Goal: Check status: Check status

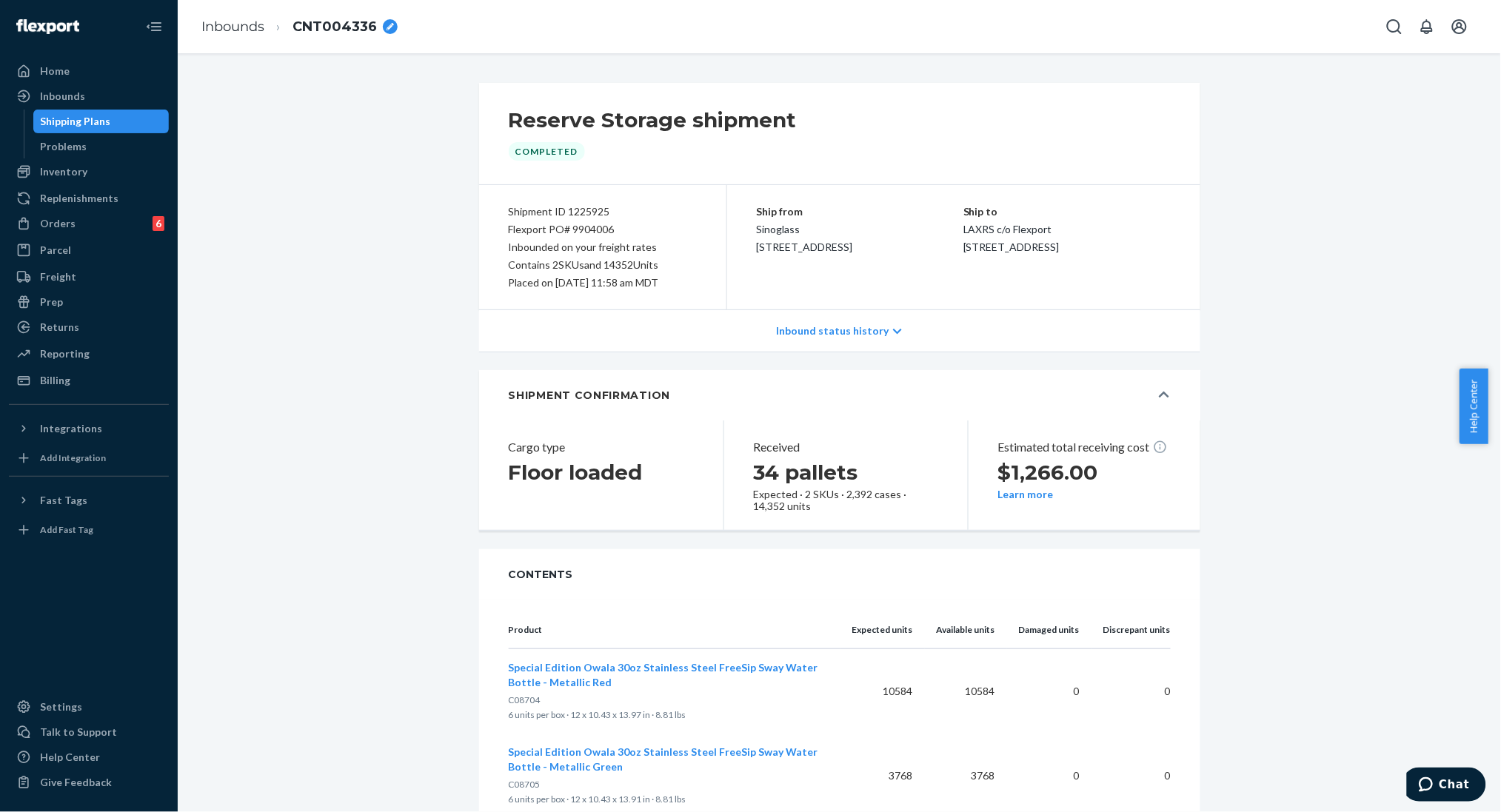
click at [350, 31] on span "CNT004336" at bounding box center [335, 27] width 85 height 19
click at [350, 31] on input "CNT004336" at bounding box center [367, 26] width 148 height 24
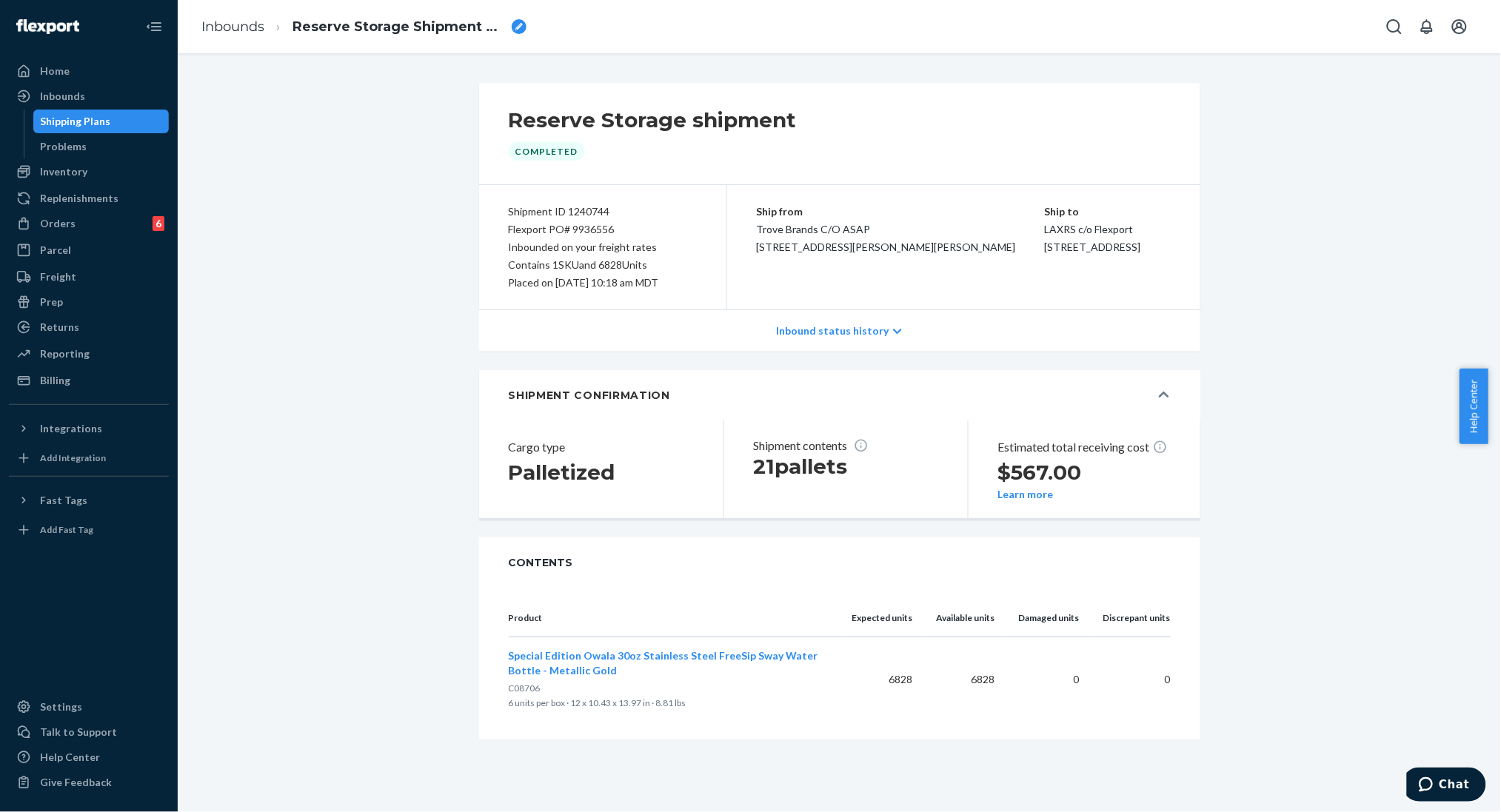
click at [515, 687] on span "C08706" at bounding box center [525, 688] width 32 height 11
copy span "C08706"
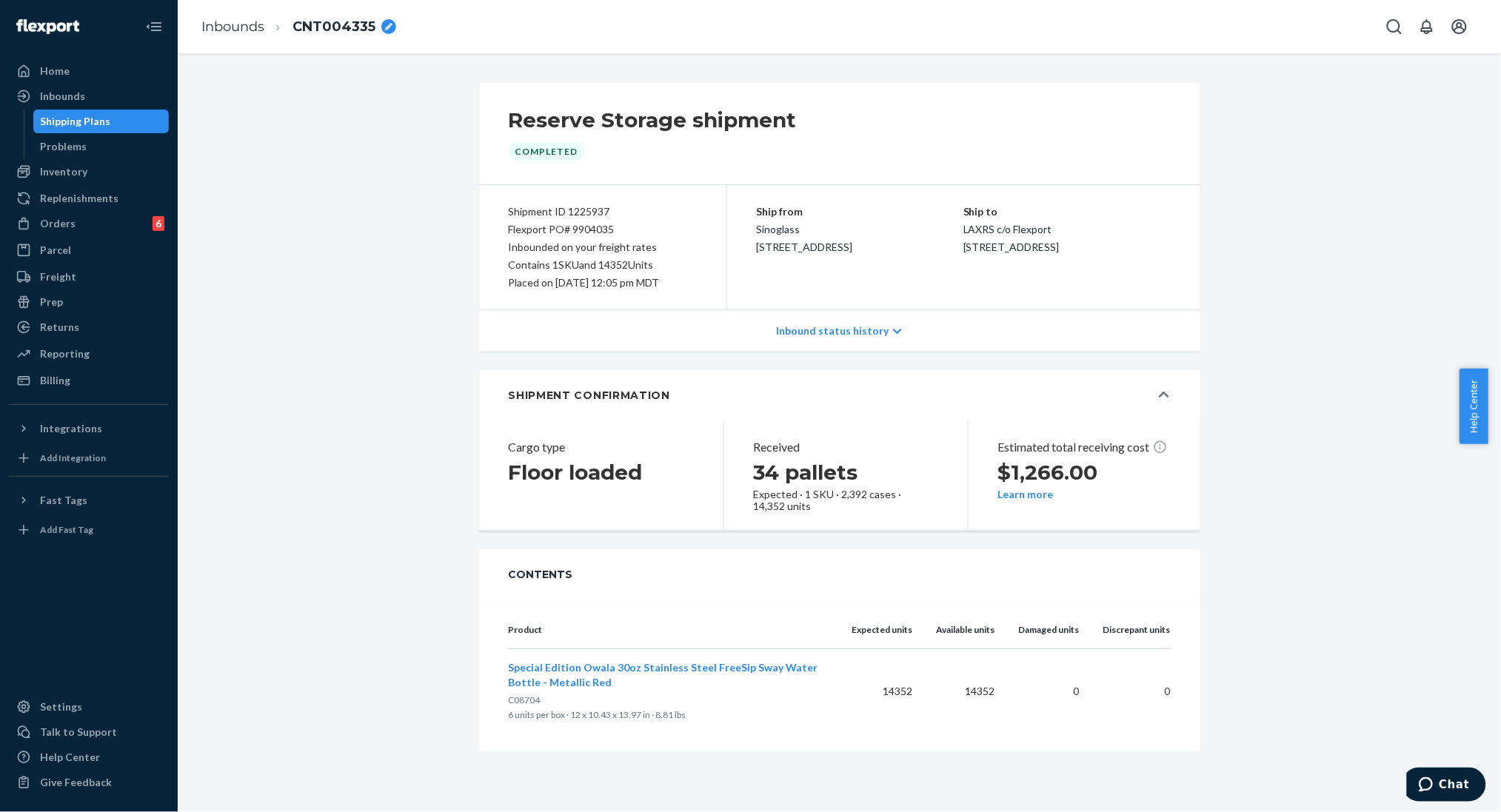
click at [353, 31] on span "CNT004335" at bounding box center [334, 27] width 83 height 19
click at [352, 31] on input "CNT004335" at bounding box center [367, 26] width 148 height 24
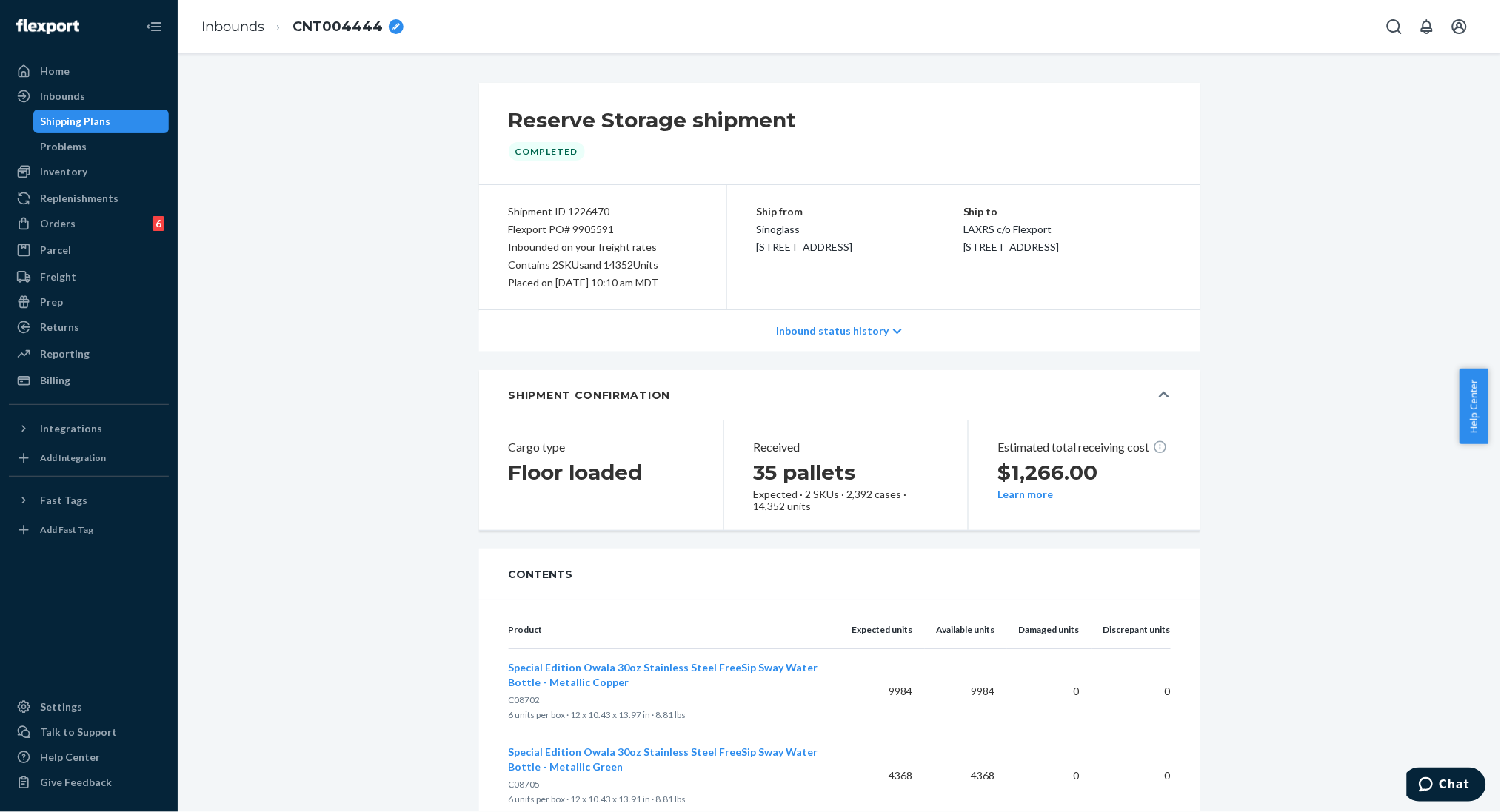
click at [321, 30] on span "CNT004444" at bounding box center [338, 27] width 90 height 19
click at [321, 30] on input "CNT004444" at bounding box center [367, 26] width 148 height 24
click at [328, 33] on span "CNT004444" at bounding box center [338, 27] width 90 height 19
click at [328, 33] on input "CNT004444" at bounding box center [367, 26] width 148 height 24
